Goal: Transaction & Acquisition: Purchase product/service

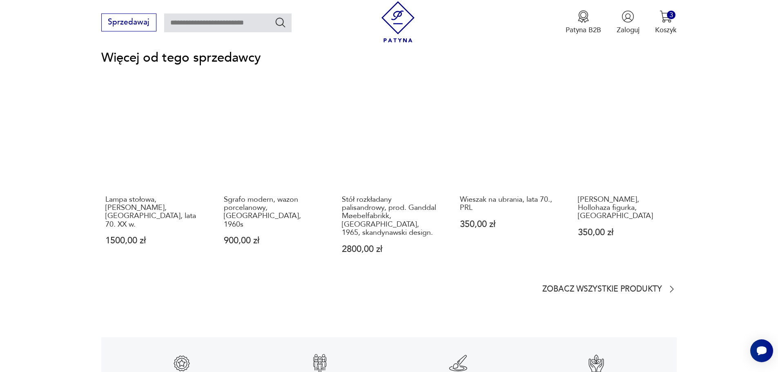
scroll to position [1225, 0]
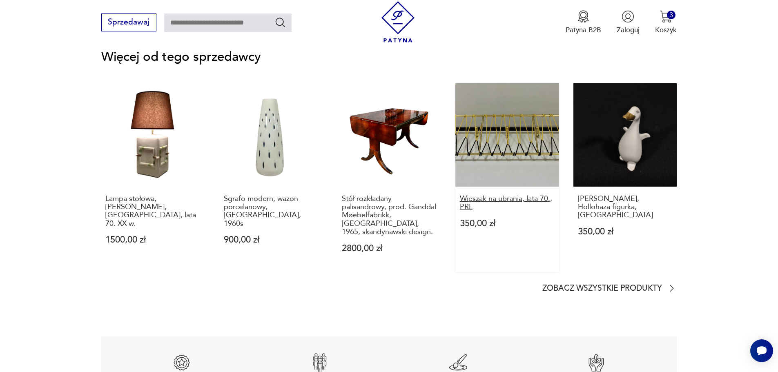
click at [529, 195] on p "Wieszak na ubrania, lata 70., PRL" at bounding box center [507, 203] width 95 height 17
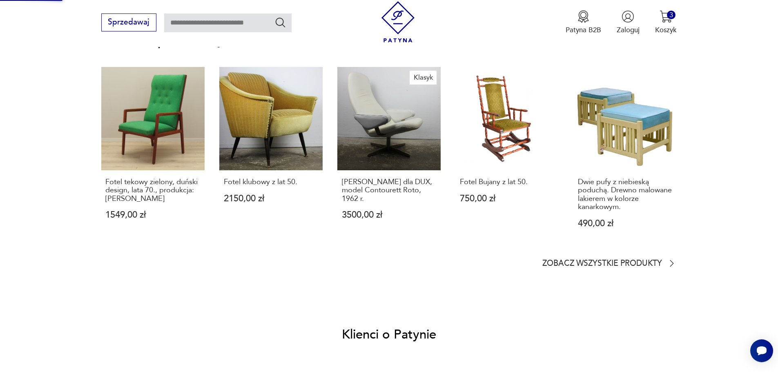
scroll to position [437, 0]
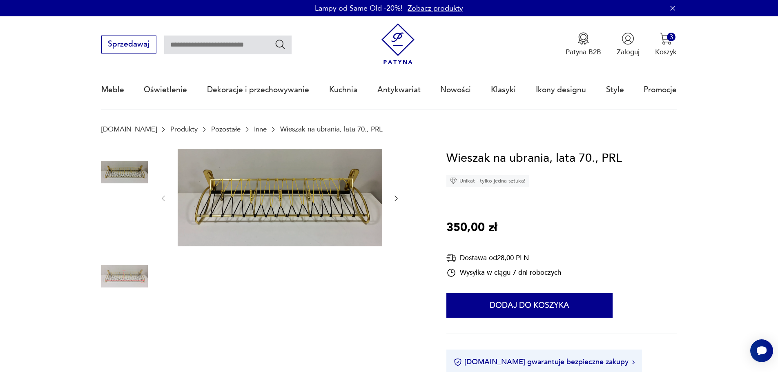
click at [133, 218] on img at bounding box center [124, 224] width 47 height 47
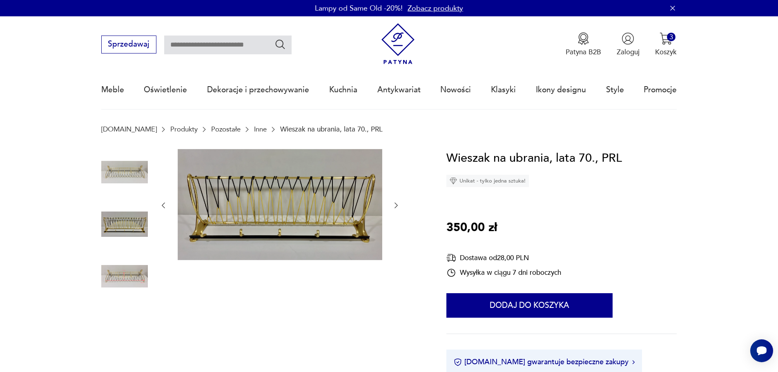
click at [28, 137] on section "[DOMAIN_NAME] Produkty Pozostałe Inne Wieszak na ubrania, lata 70., PRL" at bounding box center [389, 137] width 778 height 24
